Goal: Navigation & Orientation: Find specific page/section

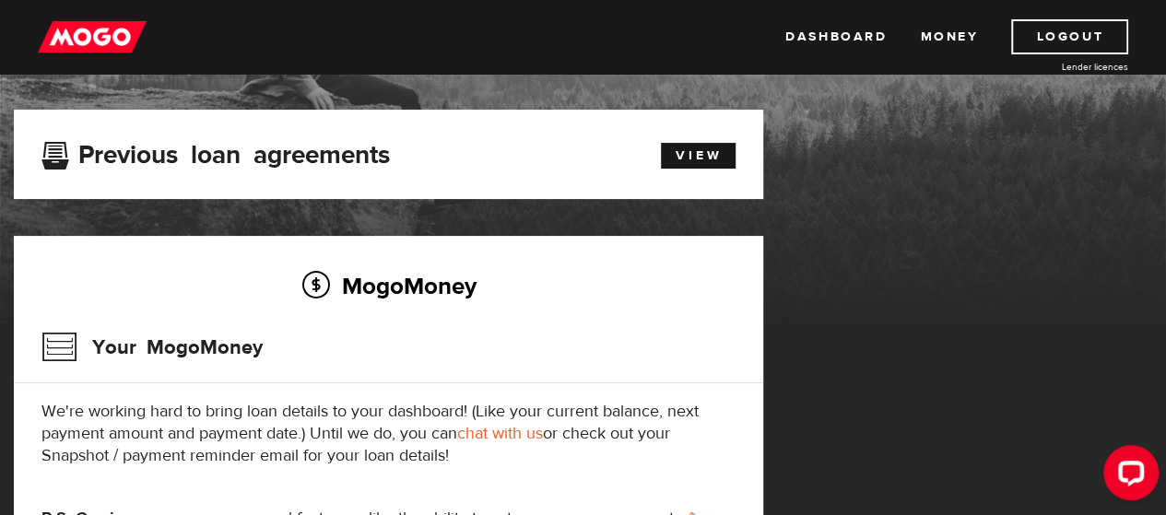
scroll to position [277, 0]
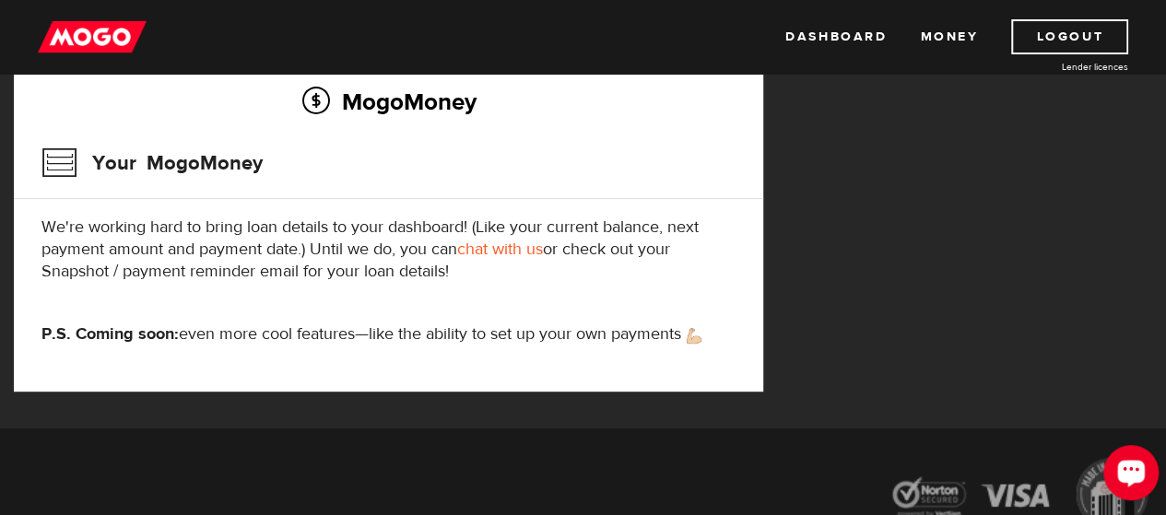
click at [1116, 465] on div "Open LiveChat chat widget" at bounding box center [1130, 471] width 31 height 31
click at [787, 305] on div "MogoMoney Your MogoMoney application Expired Your MogoMoney credit decision has…" at bounding box center [583, 176] width 1166 height 503
click at [812, 45] on link "Dashboard" at bounding box center [835, 36] width 101 height 35
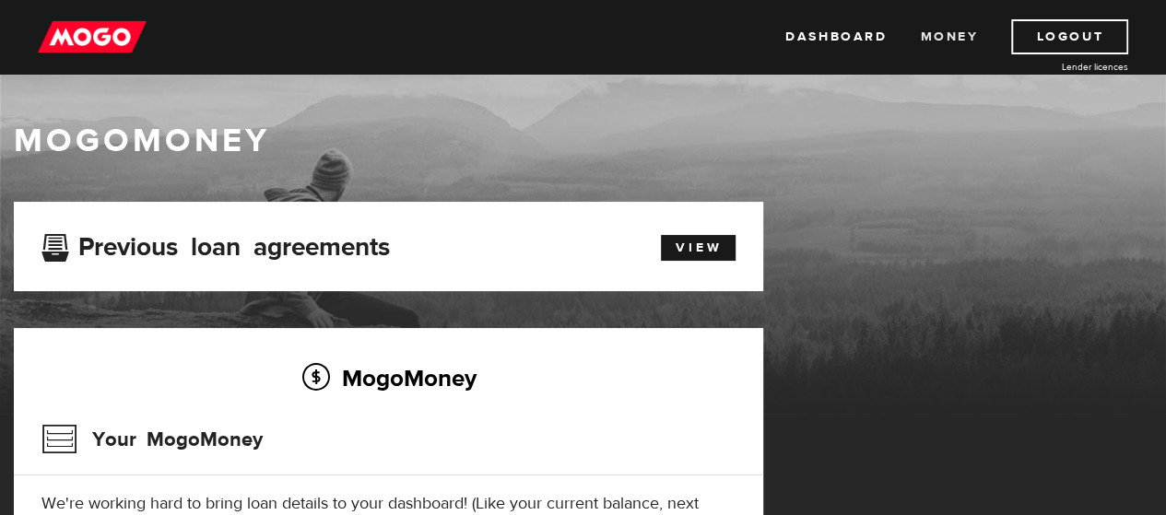
click at [933, 46] on link "Money" at bounding box center [949, 36] width 58 height 35
click at [831, 38] on link "Dashboard" at bounding box center [835, 36] width 101 height 35
